Goal: Task Accomplishment & Management: Use online tool/utility

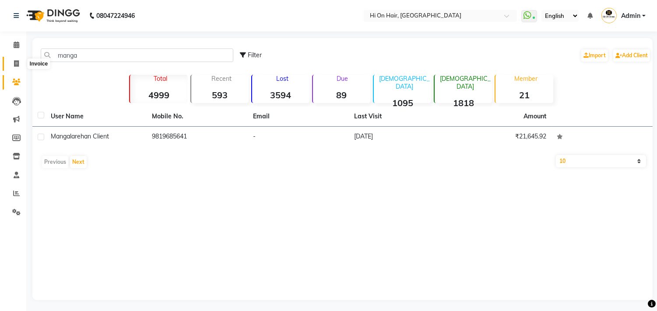
type input "manga"
click at [14, 61] on icon at bounding box center [16, 63] width 5 height 7
select select "service"
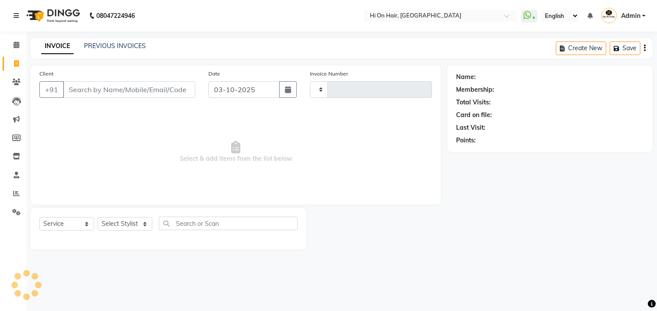
type input "2181"
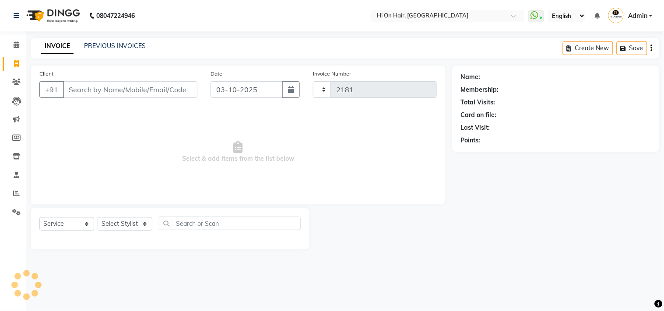
select select "535"
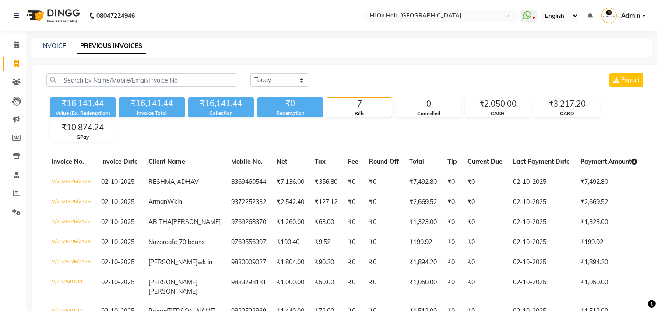
select select "[DATE]"
click at [16, 64] on icon at bounding box center [16, 63] width 5 height 7
select select "535"
select select "service"
